Goal: Use online tool/utility: Utilize a website feature to perform a specific function

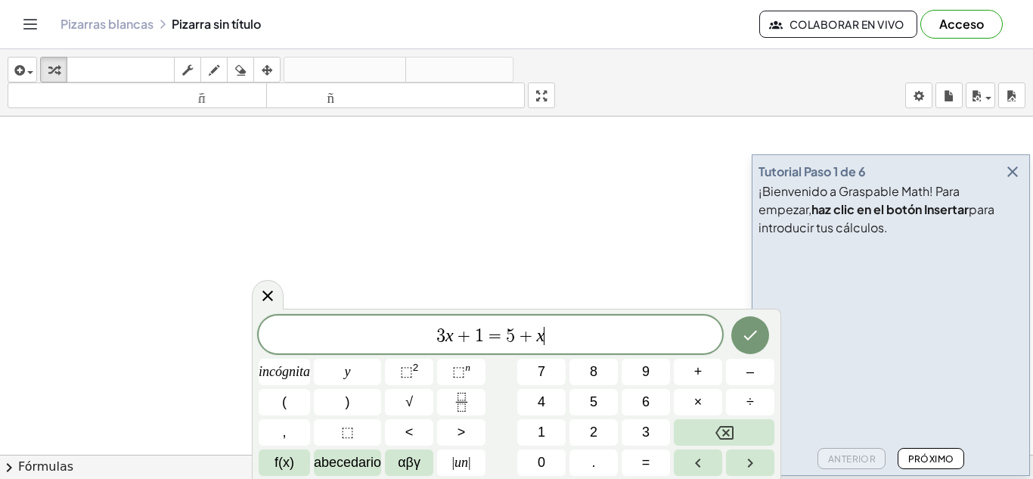
click at [741, 336] on icon "Hecho" at bounding box center [750, 335] width 18 height 18
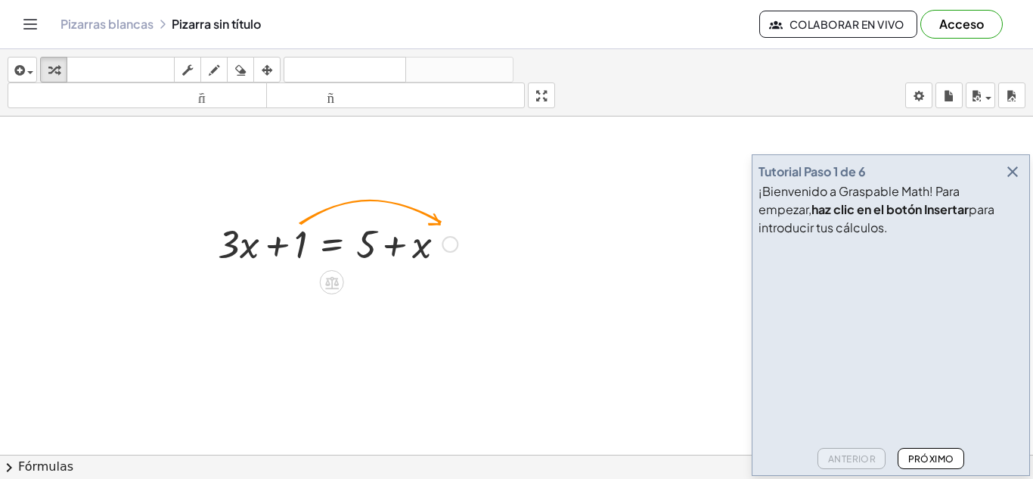
click at [364, 235] on div at bounding box center [337, 242] width 255 height 51
click at [413, 240] on div at bounding box center [337, 242] width 255 height 51
click at [330, 274] on icon at bounding box center [332, 282] width 16 height 16
click at [389, 281] on icon at bounding box center [392, 282] width 9 height 2
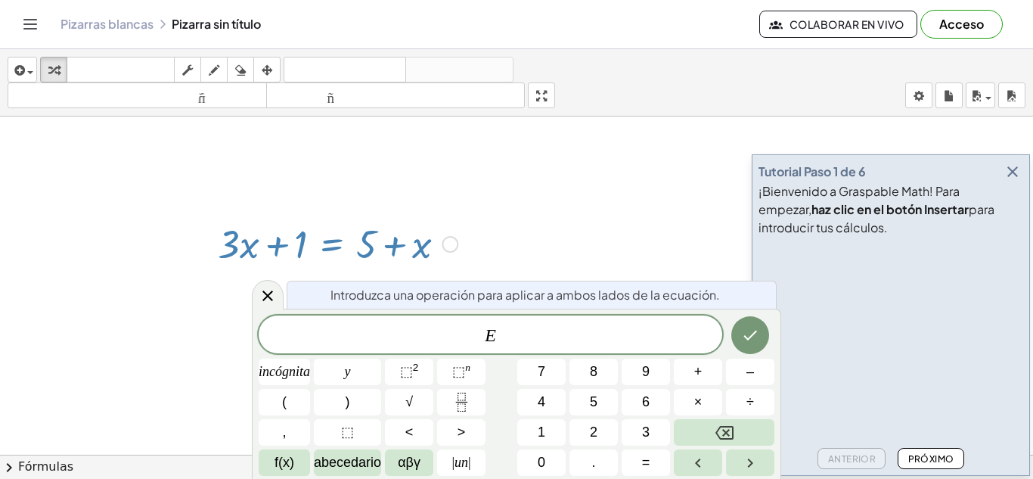
click at [505, 326] on span "E ​" at bounding box center [490, 335] width 463 height 21
click at [738, 339] on button "Hecho" at bounding box center [750, 335] width 38 height 38
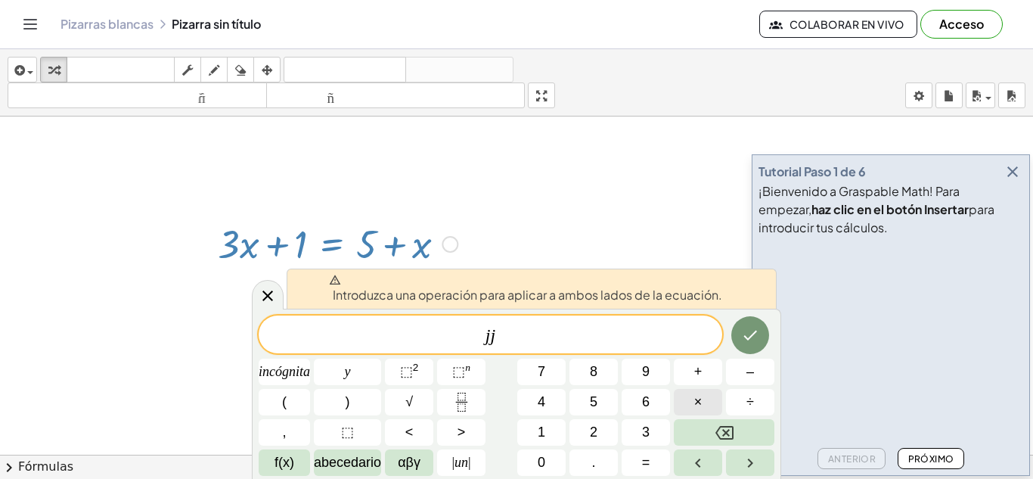
click at [689, 404] on button "×" at bounding box center [698, 402] width 48 height 26
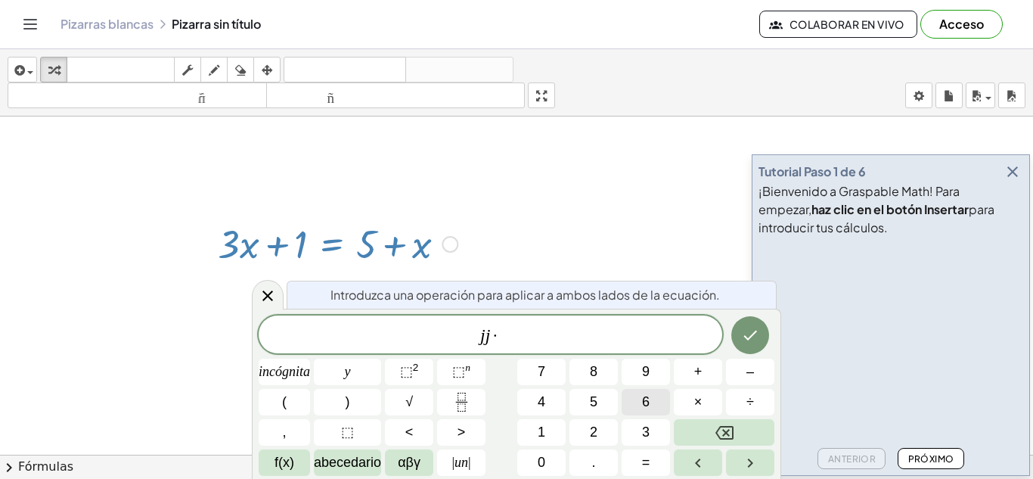
click at [635, 393] on button "6" at bounding box center [645, 402] width 48 height 26
click at [751, 340] on icon "Hecho" at bounding box center [750, 335] width 18 height 18
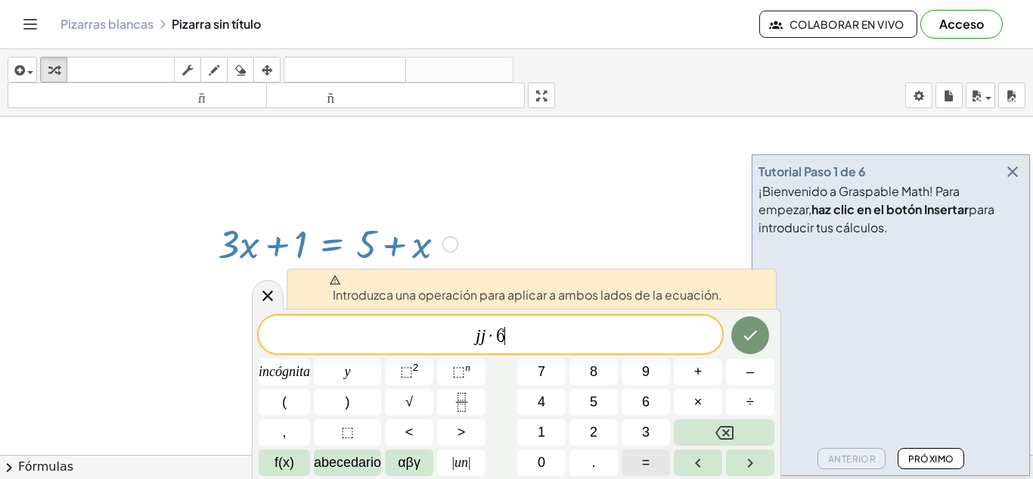
click at [647, 457] on font "=" at bounding box center [646, 461] width 8 height 15
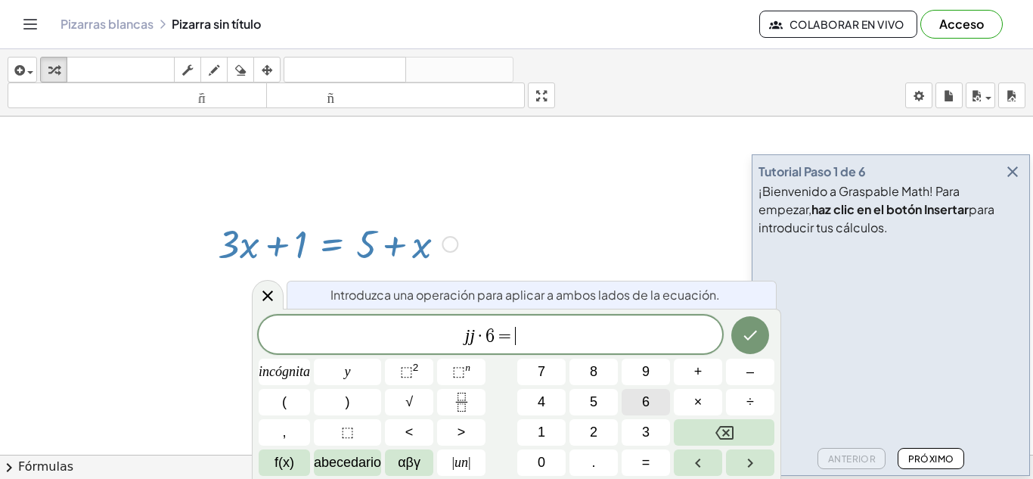
click at [639, 395] on button "6" at bounding box center [645, 402] width 48 height 26
click at [610, 395] on button "5" at bounding box center [593, 402] width 48 height 26
click at [761, 338] on button "Hecho" at bounding box center [750, 335] width 38 height 38
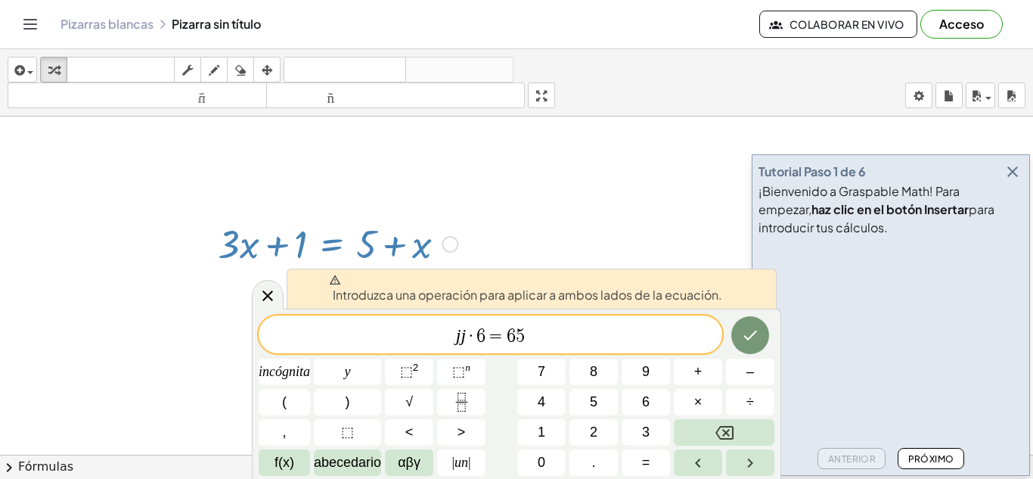
click at [424, 246] on div at bounding box center [337, 242] width 255 height 51
click at [263, 294] on icon at bounding box center [268, 296] width 18 height 18
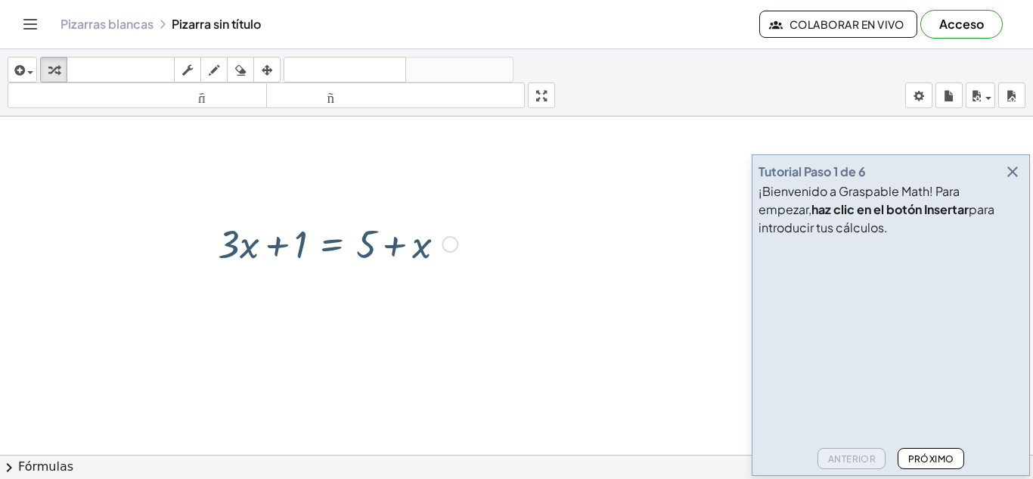
click at [317, 231] on div at bounding box center [337, 242] width 255 height 51
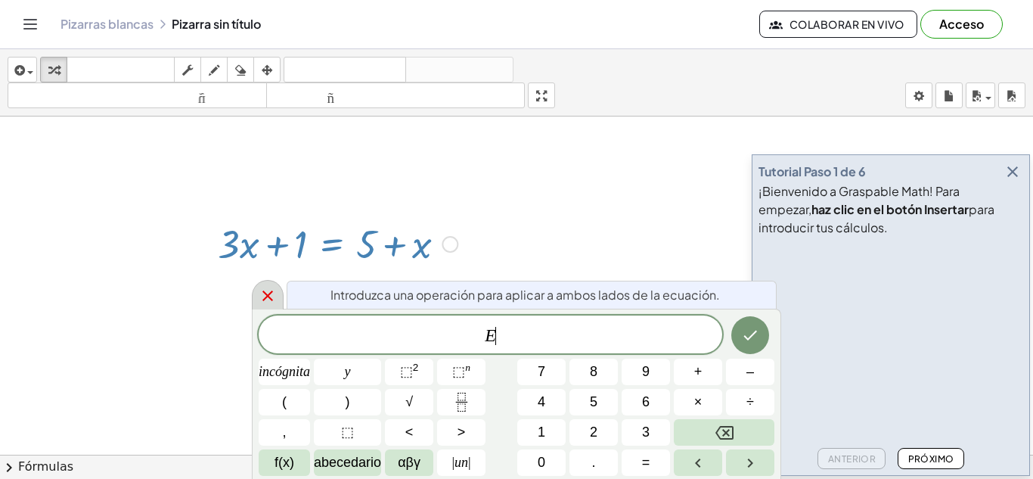
click at [262, 302] on icon at bounding box center [268, 296] width 18 height 18
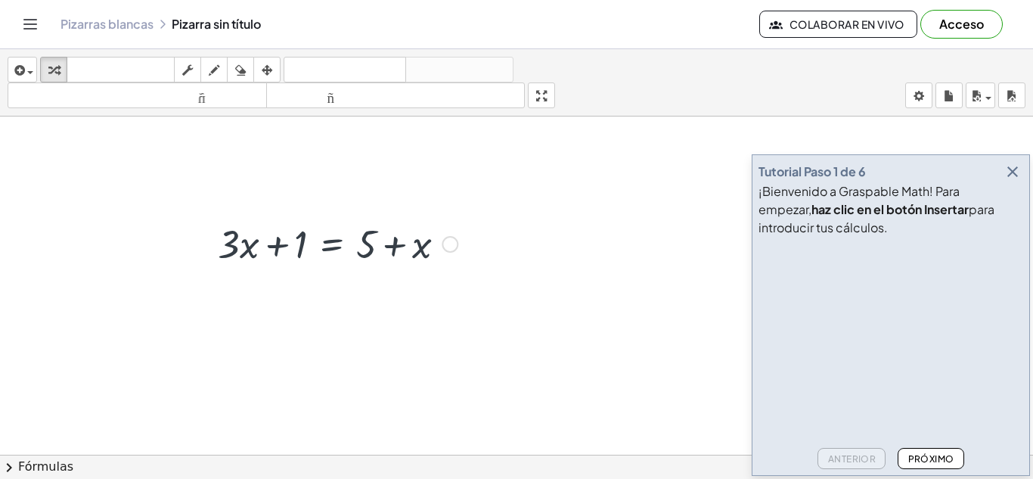
click at [373, 248] on div at bounding box center [337, 242] width 255 height 51
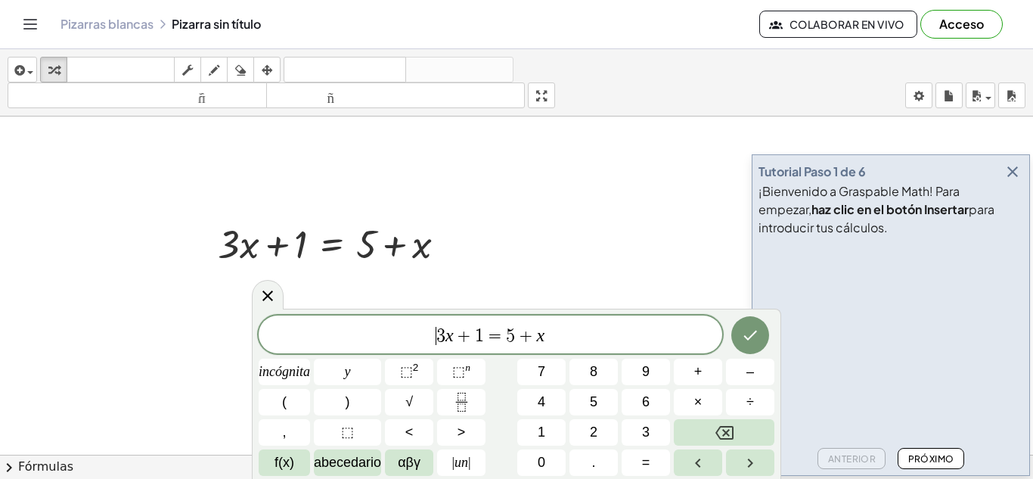
click at [319, 338] on span "​ 3 x + 1 = 5 + x" at bounding box center [490, 335] width 463 height 21
drag, startPoint x: 558, startPoint y: 336, endPoint x: 429, endPoint y: 327, distance: 128.8
click at [429, 327] on span "3 x + 1 = 5 + x" at bounding box center [490, 335] width 463 height 21
click at [720, 429] on icon "Retroceso" at bounding box center [724, 432] width 18 height 18
click at [357, 464] on font "abecedario" at bounding box center [347, 461] width 67 height 15
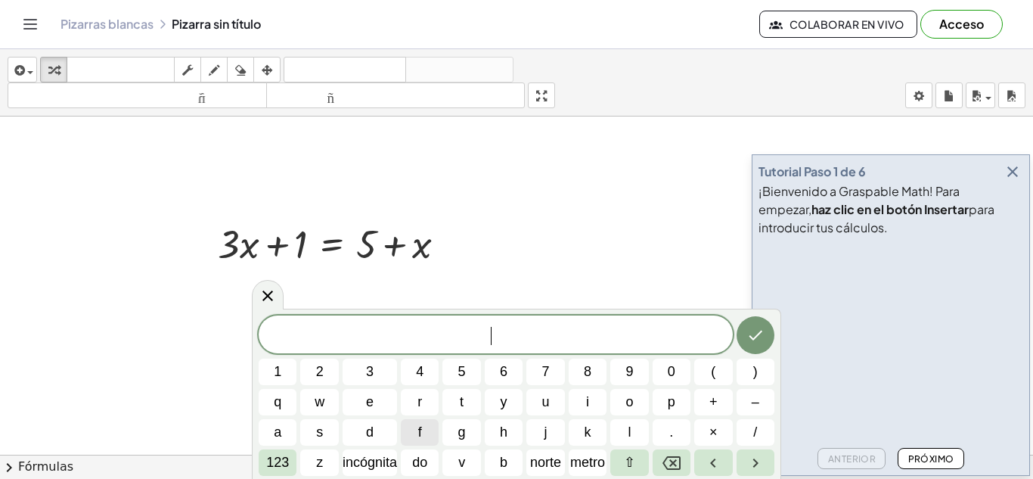
click at [418, 429] on span "f" at bounding box center [420, 432] width 4 height 20
click at [583, 344] on span "F C = C o n c e n t r a c i ó n ​" at bounding box center [496, 335] width 474 height 21
